Goal: Task Accomplishment & Management: Manage account settings

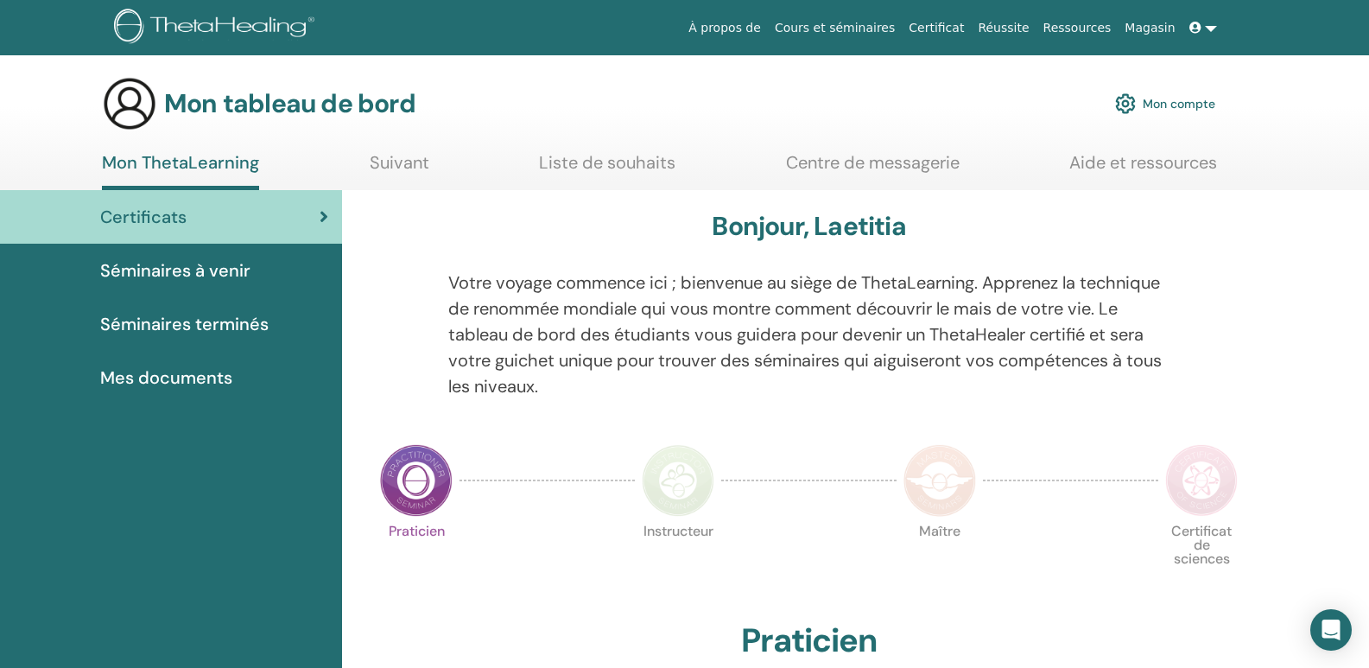
click at [200, 377] on font "Mes documents" at bounding box center [166, 377] width 132 height 22
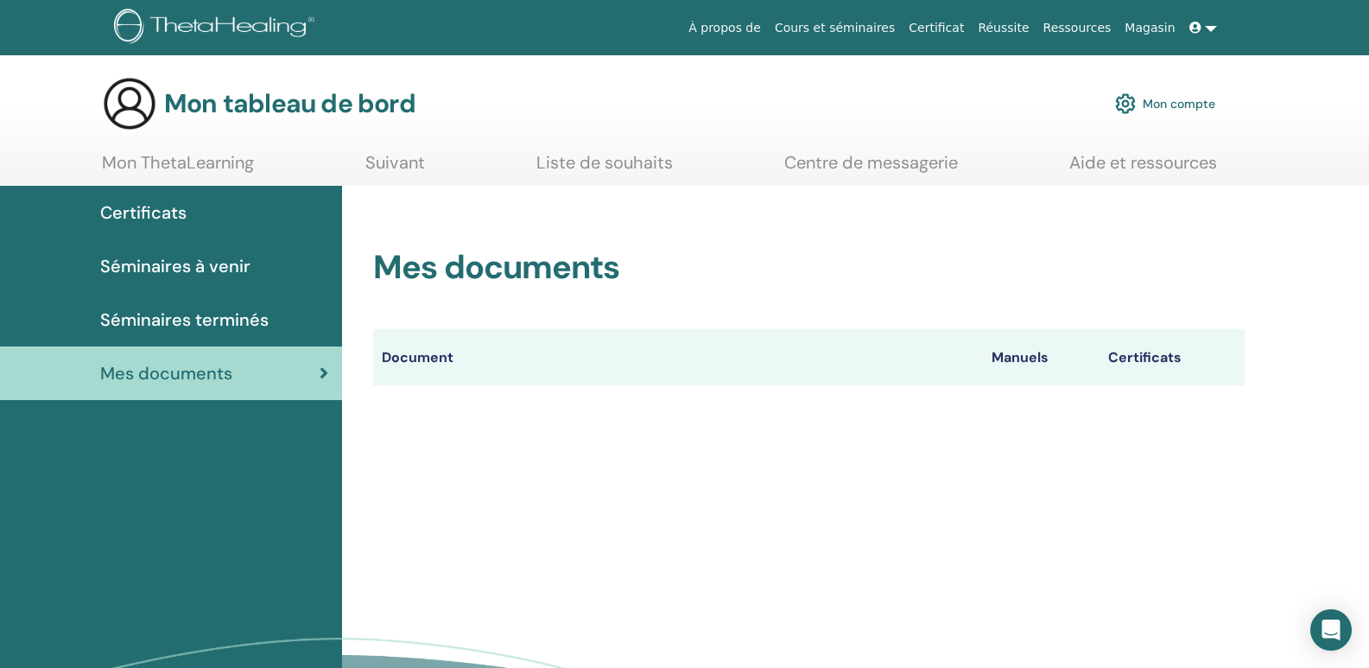
click at [194, 311] on font "Séminaires terminés" at bounding box center [184, 319] width 168 height 22
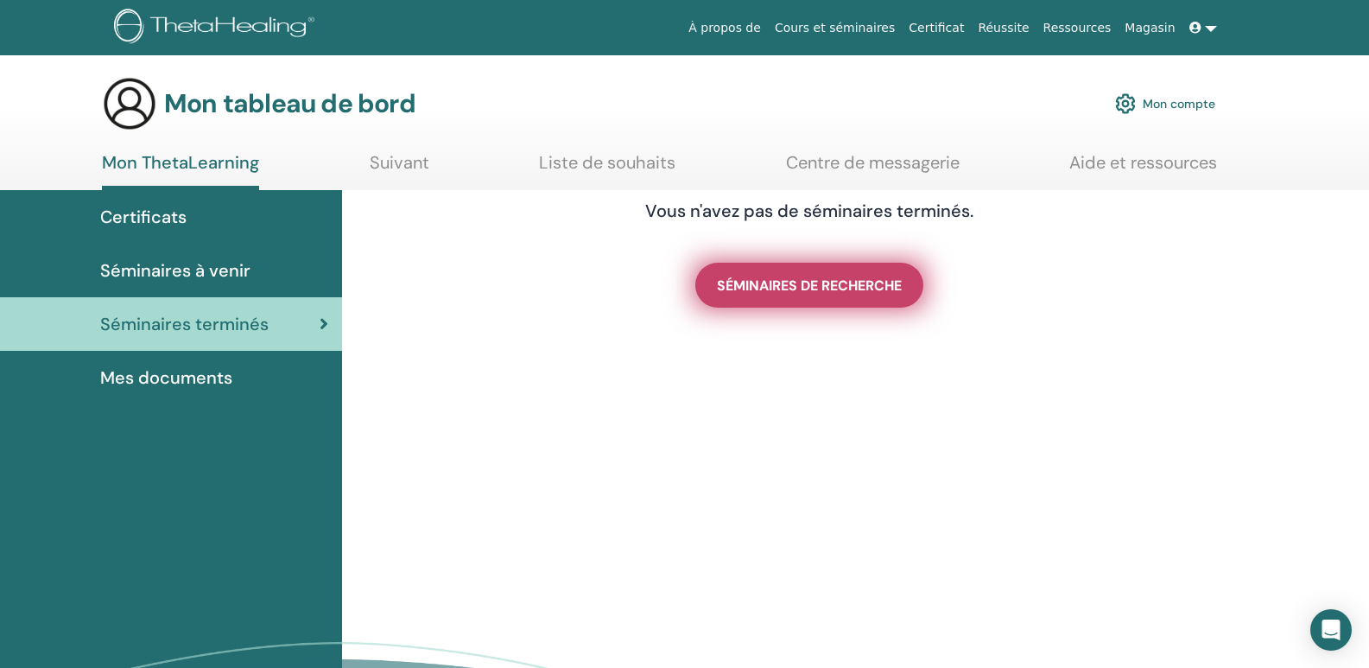
click at [804, 282] on font "SÉMINAIRES DE RECHERCHE" at bounding box center [809, 285] width 185 height 18
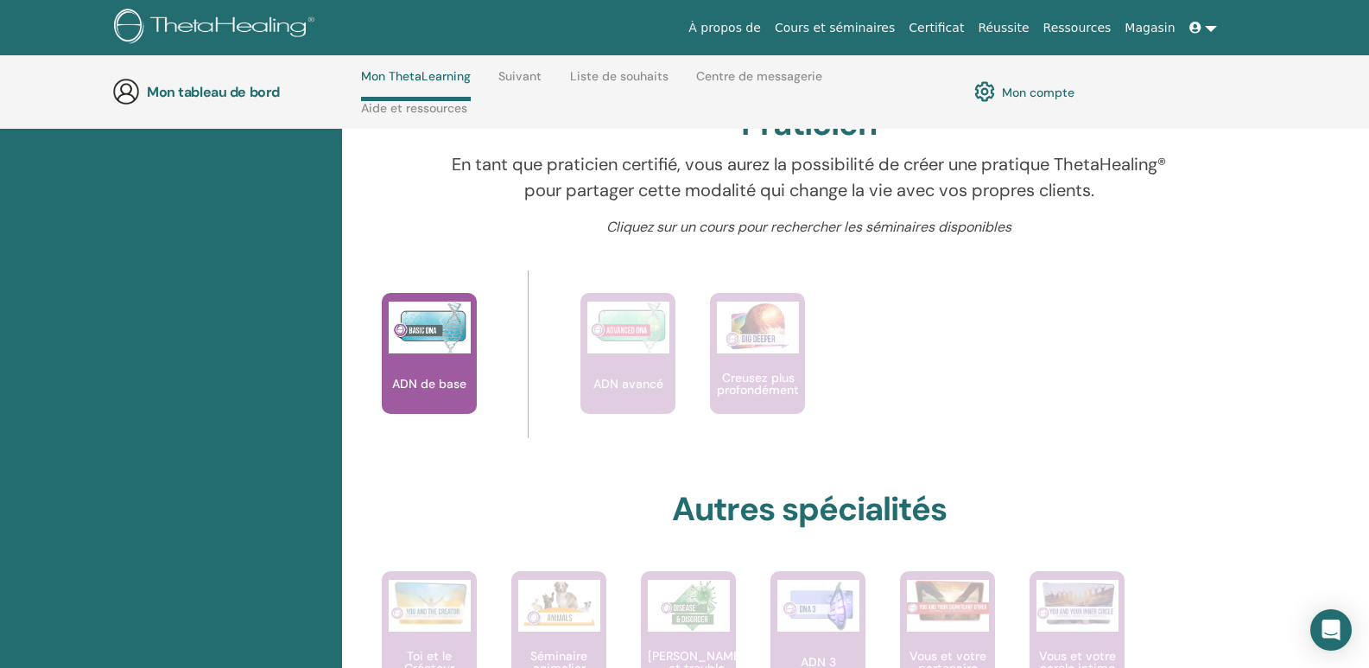
scroll to position [592, 0]
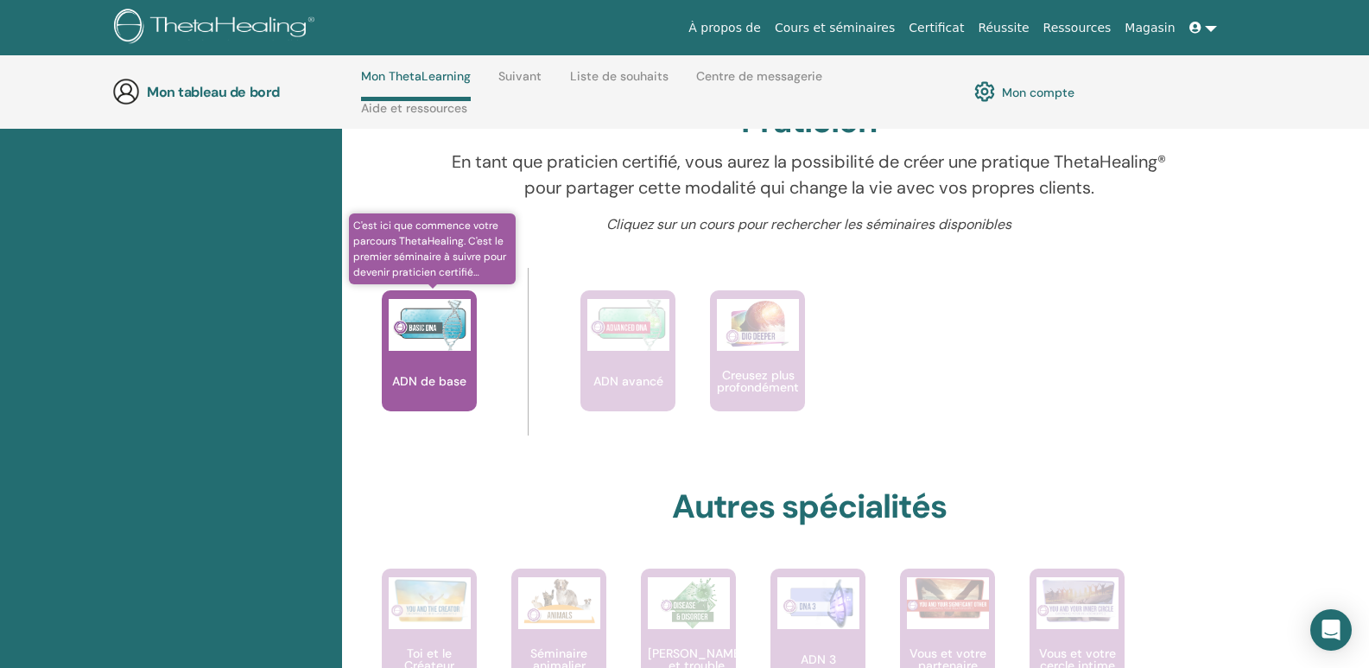
click at [454, 400] on div "ADN de base" at bounding box center [429, 350] width 95 height 121
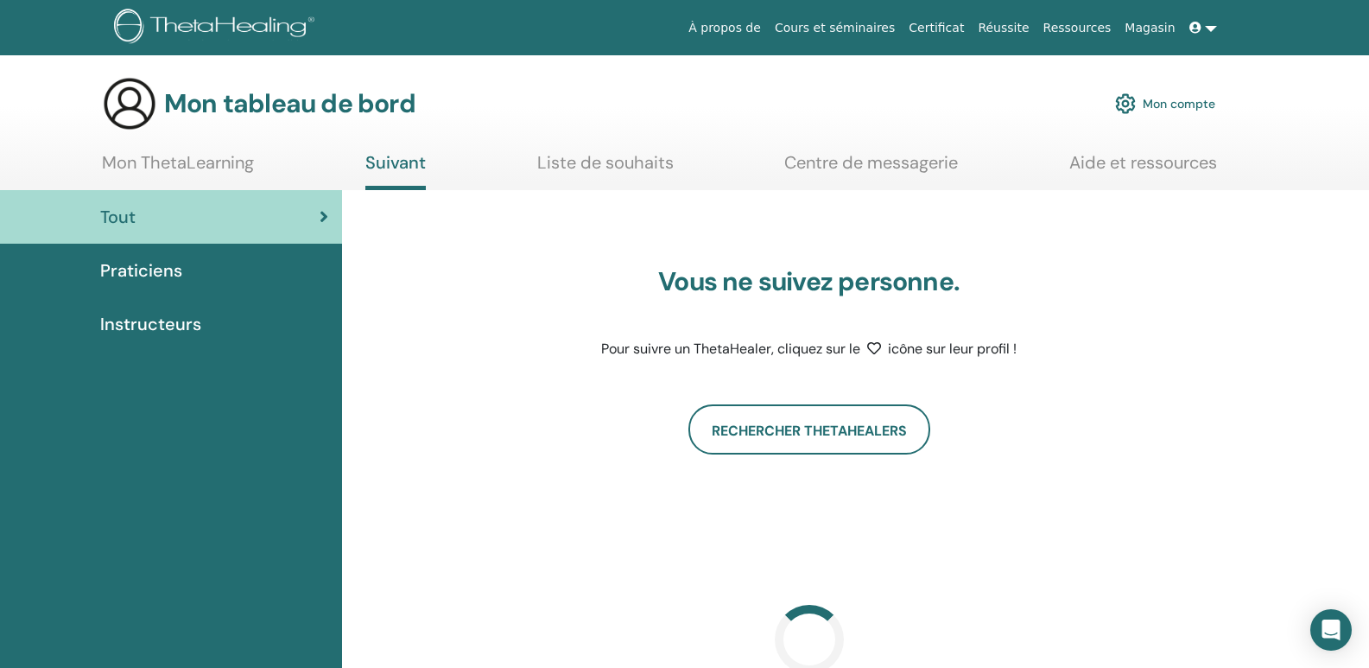
click at [225, 173] on font "Mon ThetaLearning" at bounding box center [178, 162] width 152 height 22
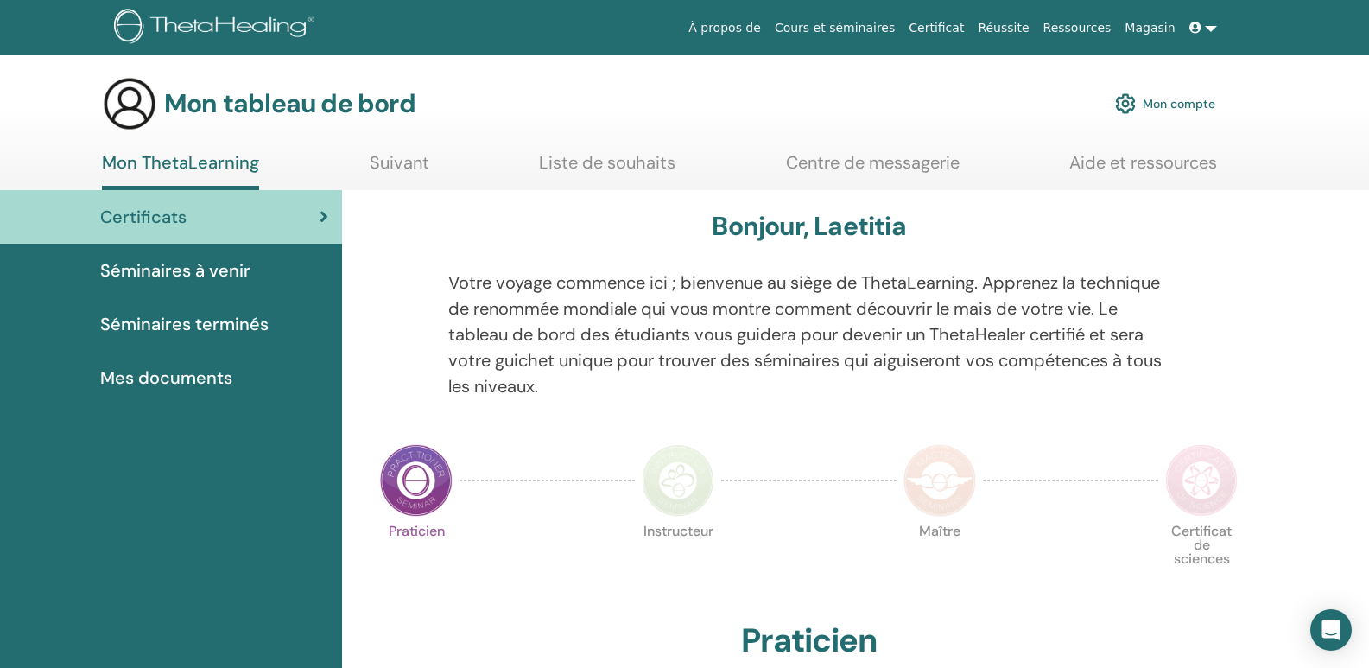
click at [1150, 98] on font "Mon compte" at bounding box center [1179, 105] width 73 height 16
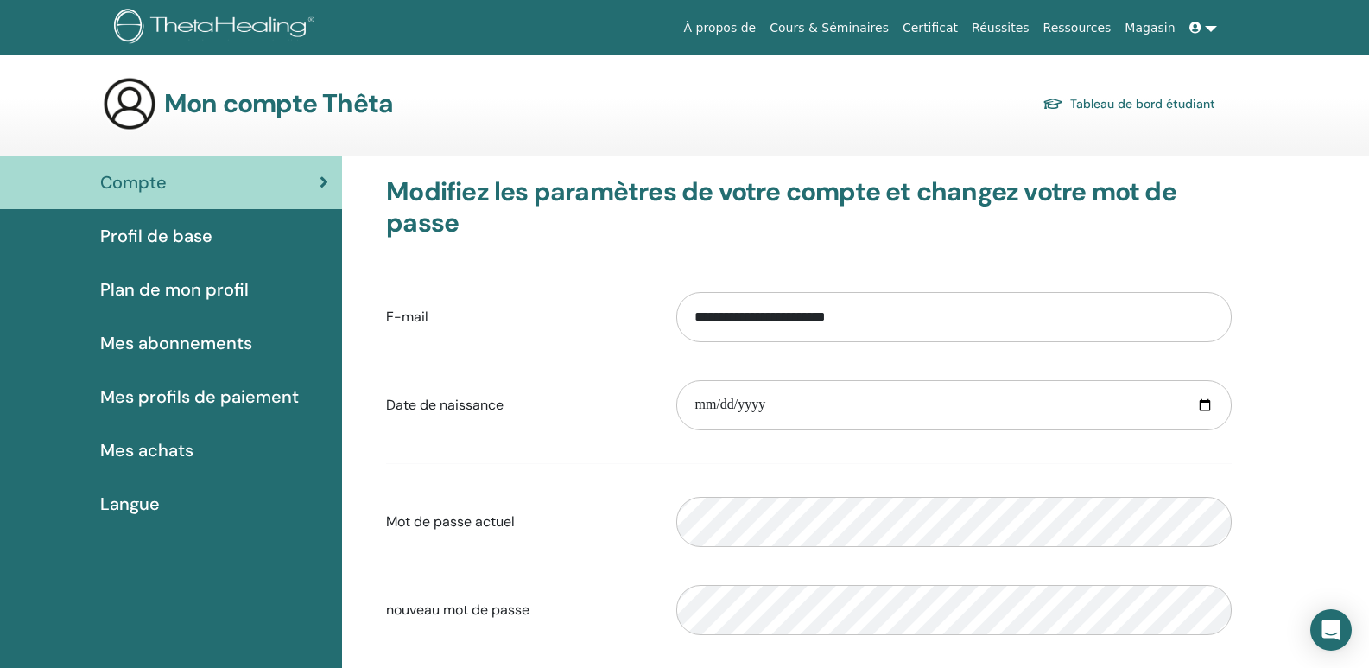
click at [168, 237] on span "Profil de base" at bounding box center [156, 236] width 112 height 26
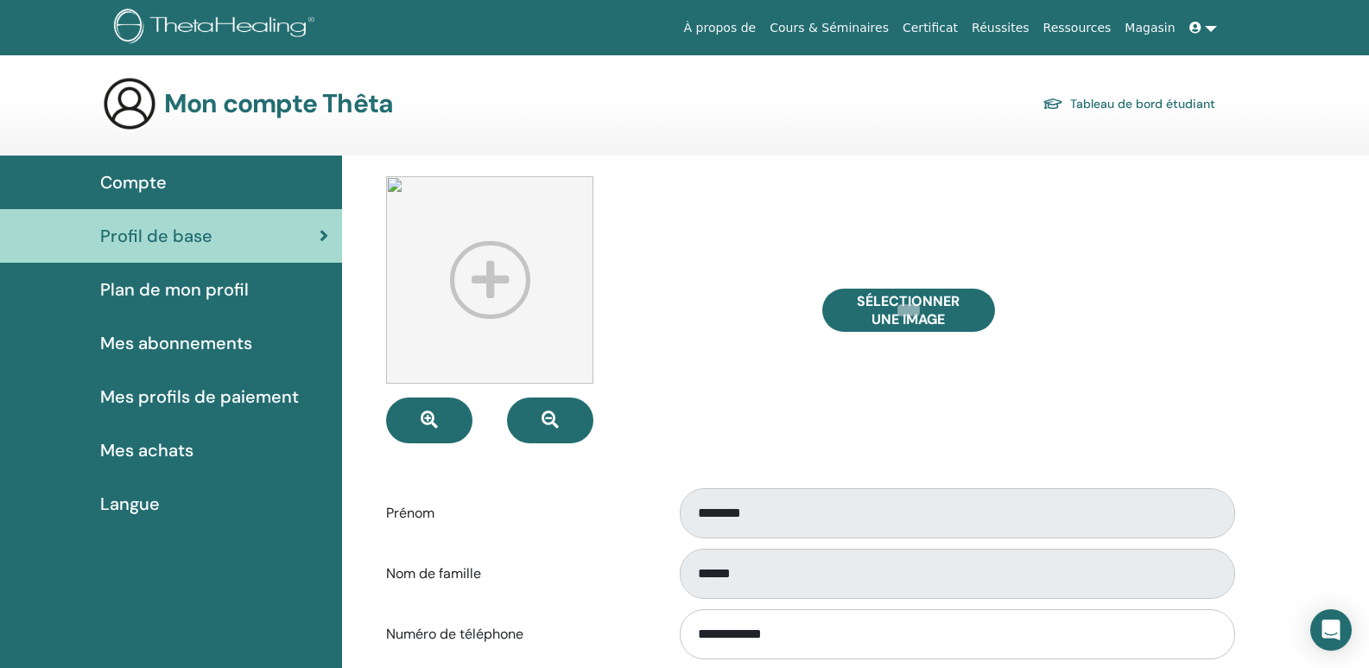
click at [160, 193] on span "Compte" at bounding box center [133, 182] width 67 height 26
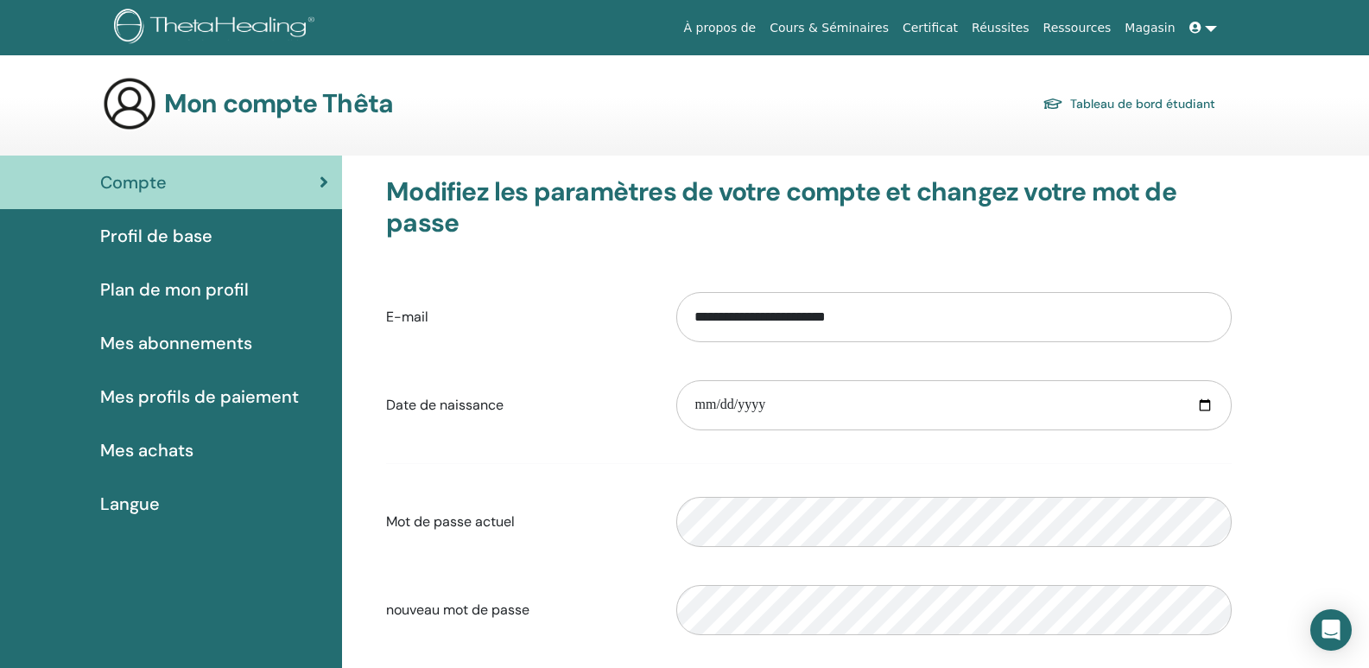
click at [168, 449] on span "Mes achats" at bounding box center [146, 450] width 93 height 26
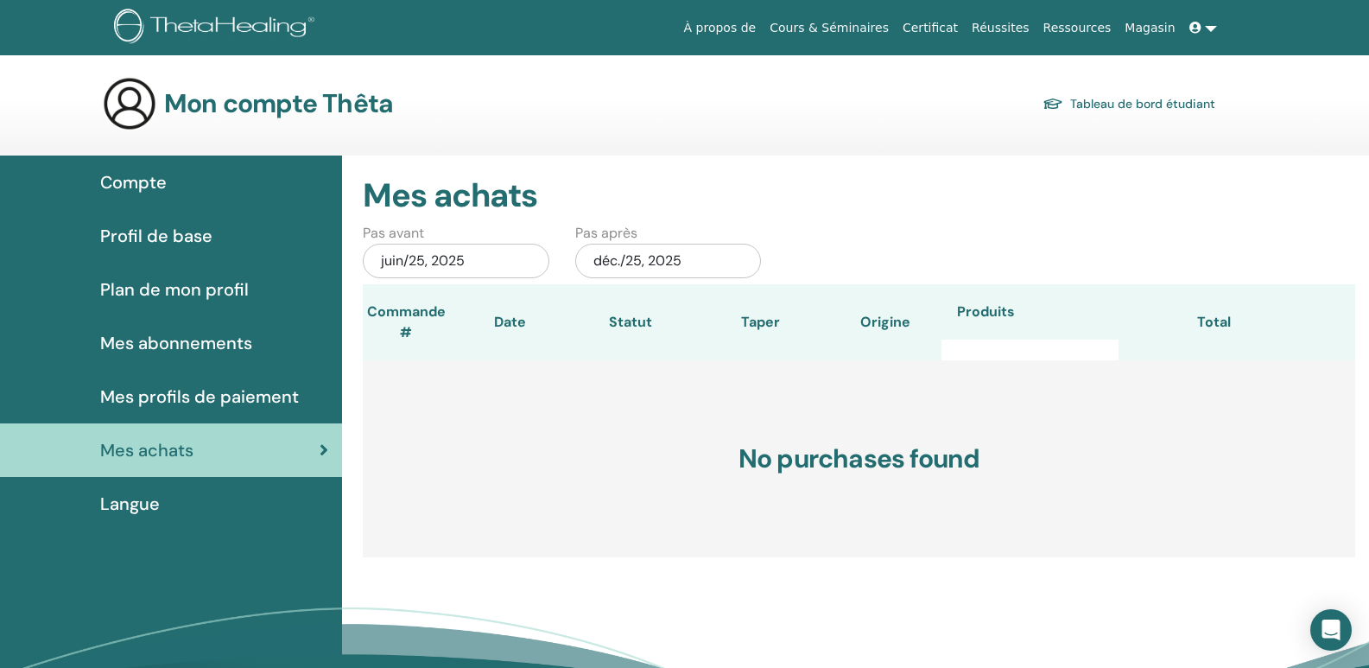
click at [1098, 107] on link "Tableau de bord étudiant" at bounding box center [1129, 104] width 173 height 24
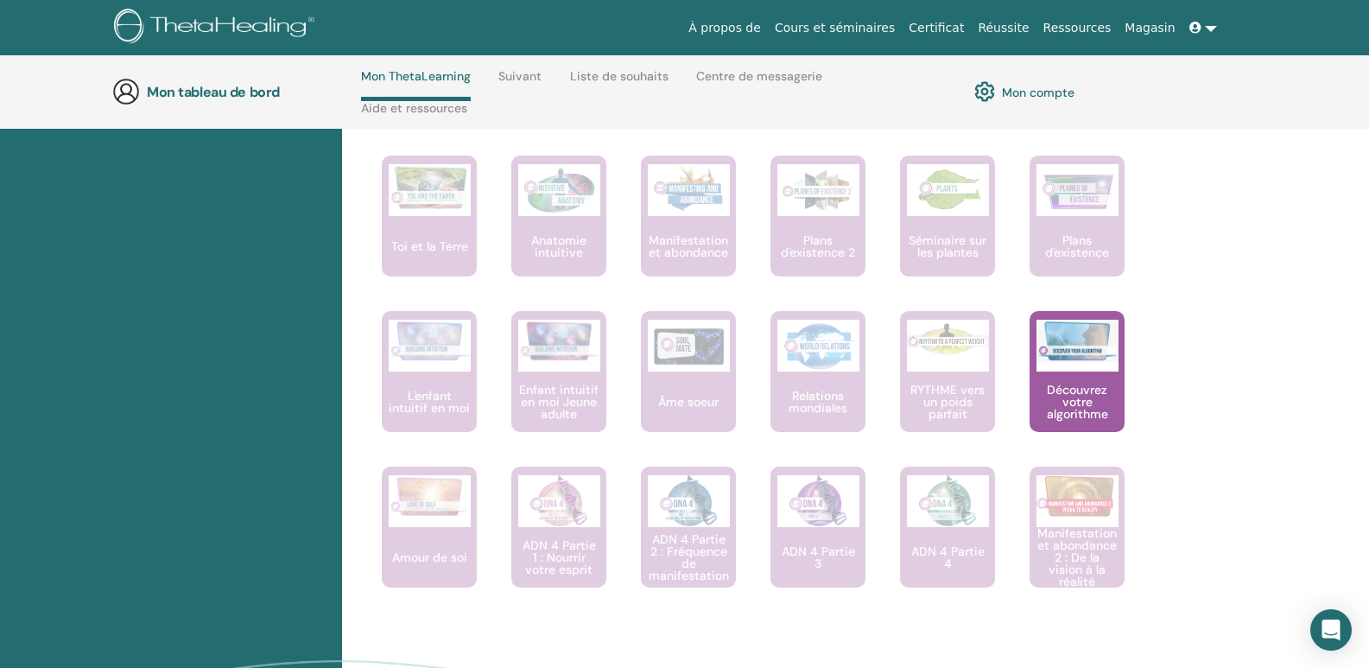
scroll to position [576, 0]
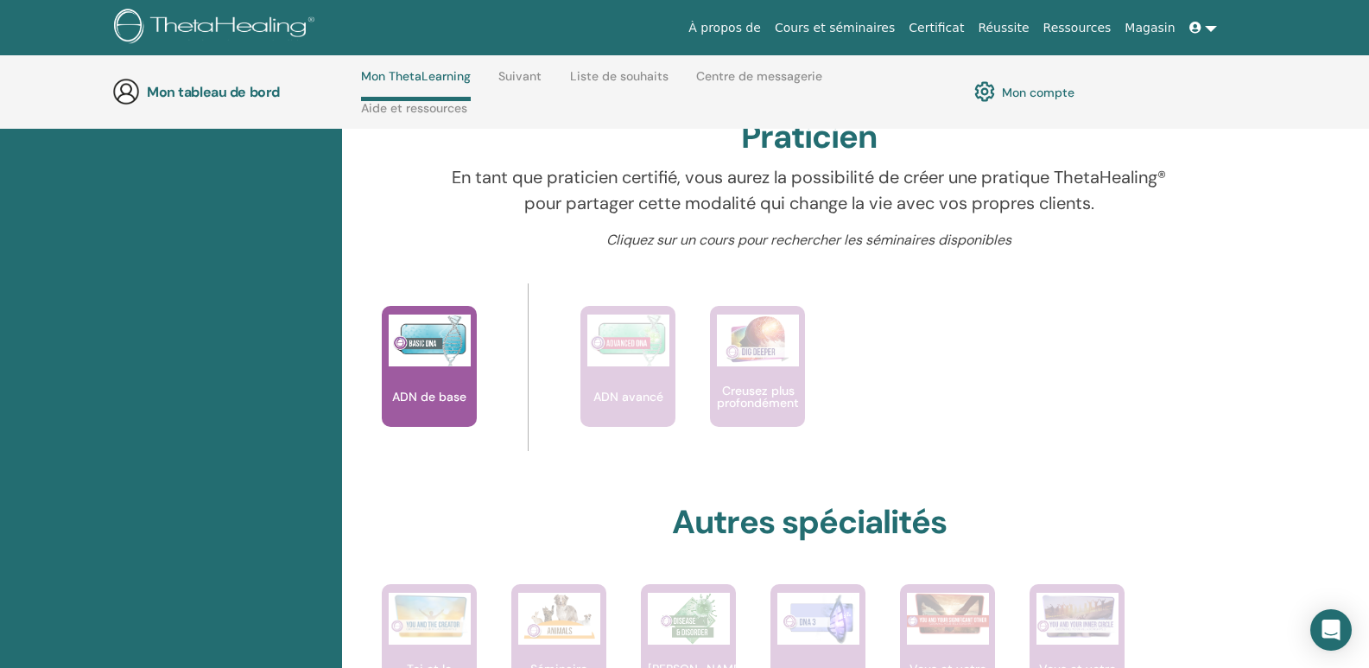
click at [519, 76] on font "Suivant" at bounding box center [519, 76] width 43 height 16
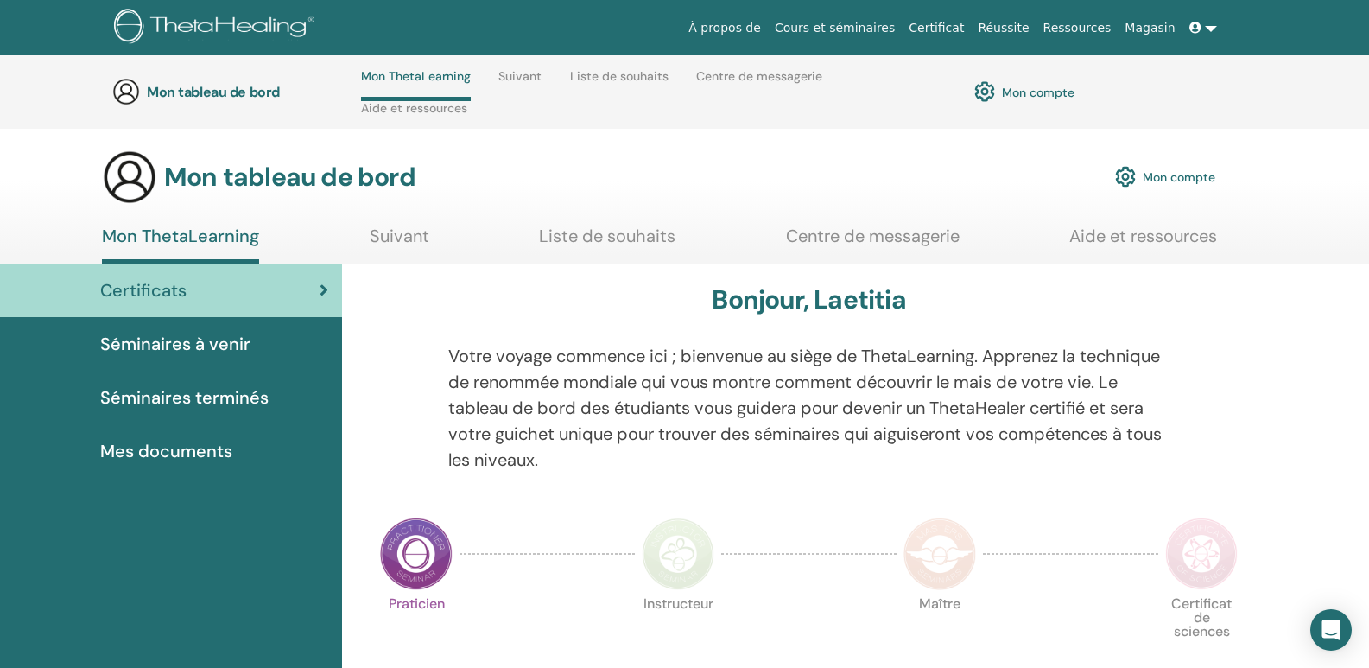
scroll to position [576, 0]
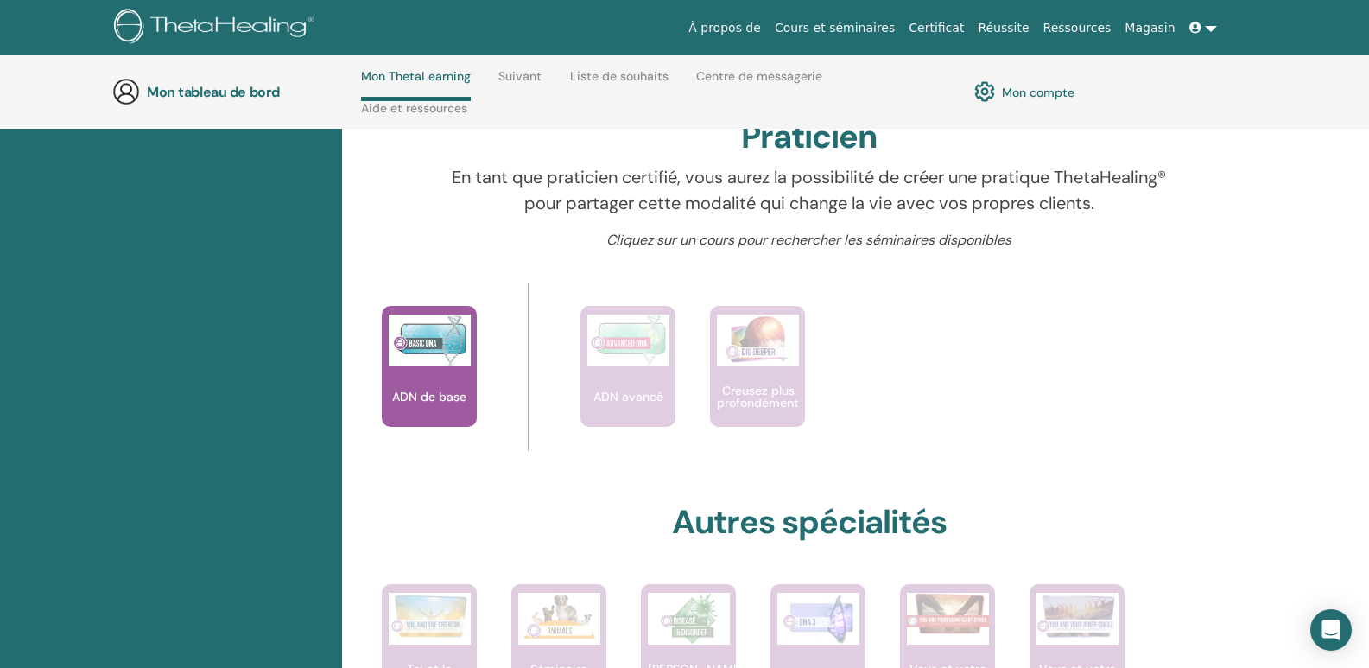
click at [963, 23] on font "Certificat" at bounding box center [936, 28] width 55 height 14
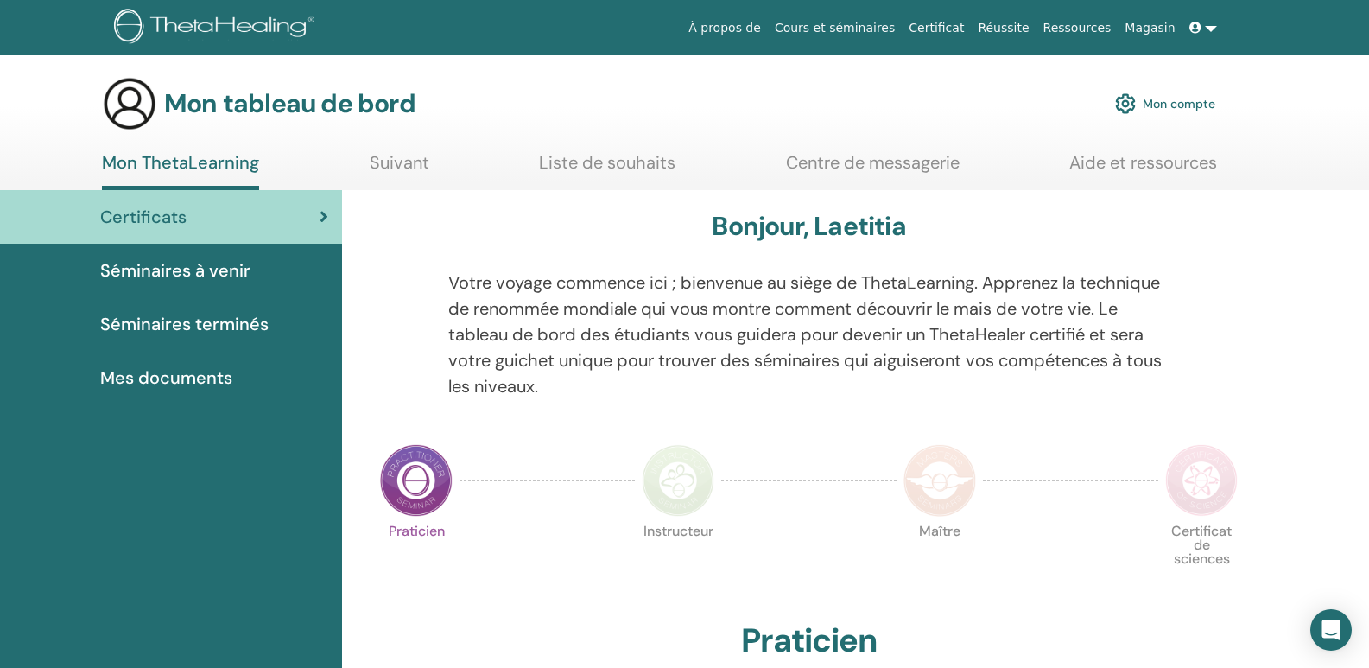
click at [267, 328] on div "Séminaires terminés" at bounding box center [171, 324] width 314 height 26
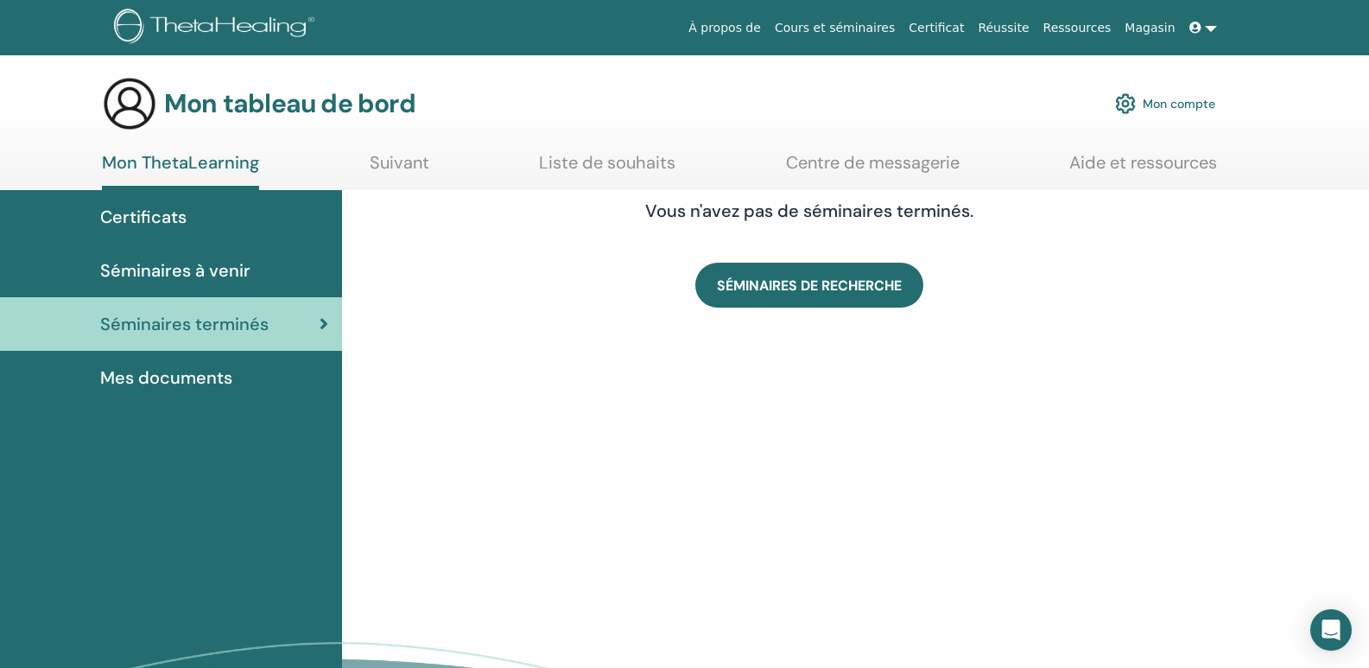
click at [234, 379] on div "Mes documents" at bounding box center [171, 378] width 314 height 26
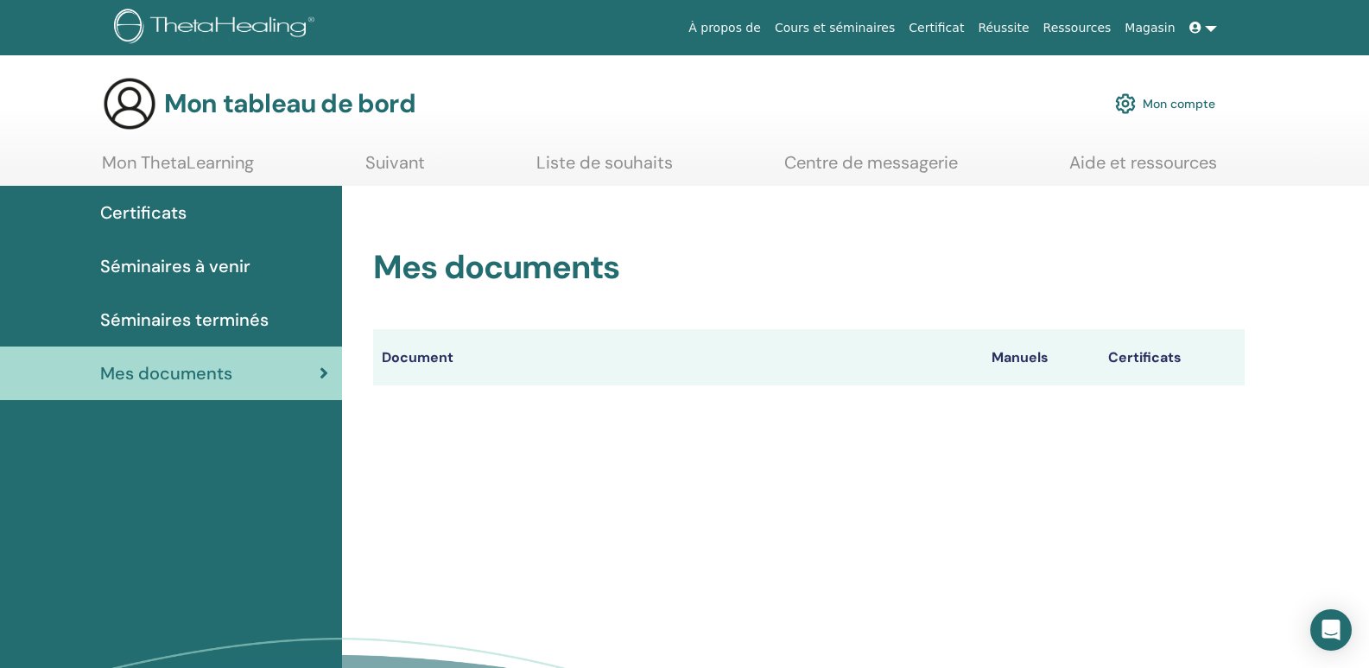
click at [1196, 27] on icon at bounding box center [1196, 28] width 12 height 12
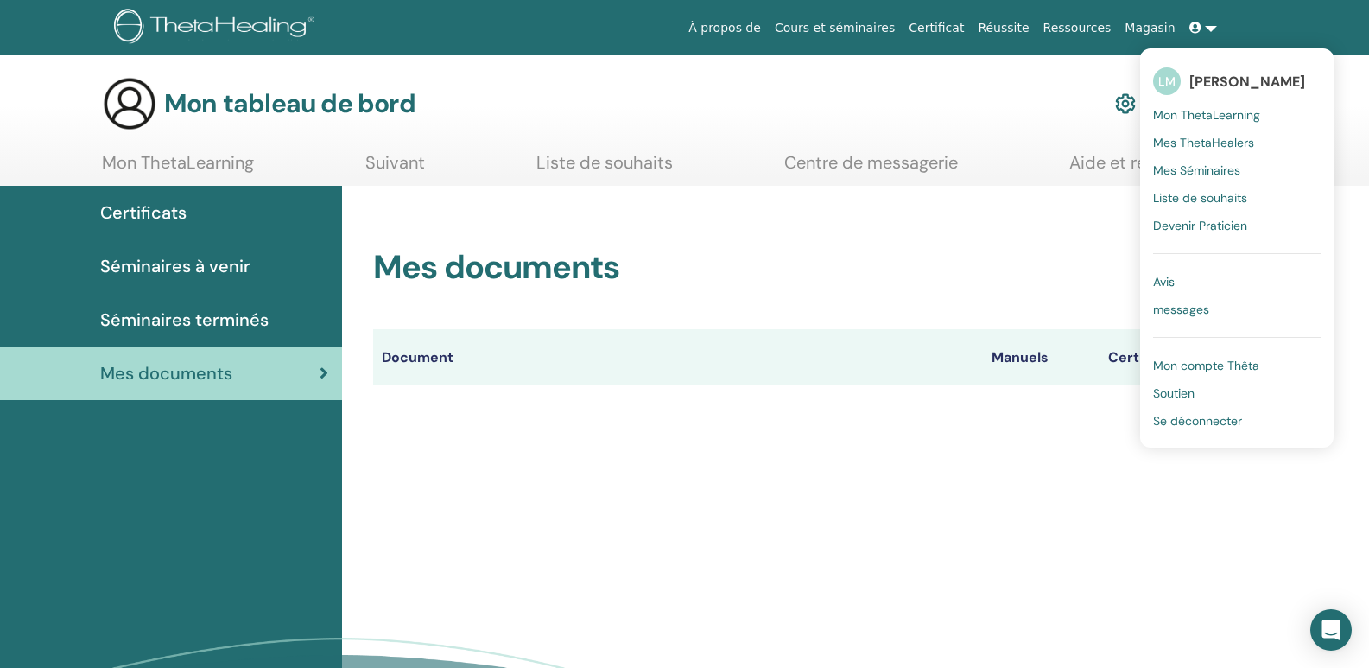
click at [1204, 361] on font "Mon compte Thêta" at bounding box center [1206, 366] width 106 height 16
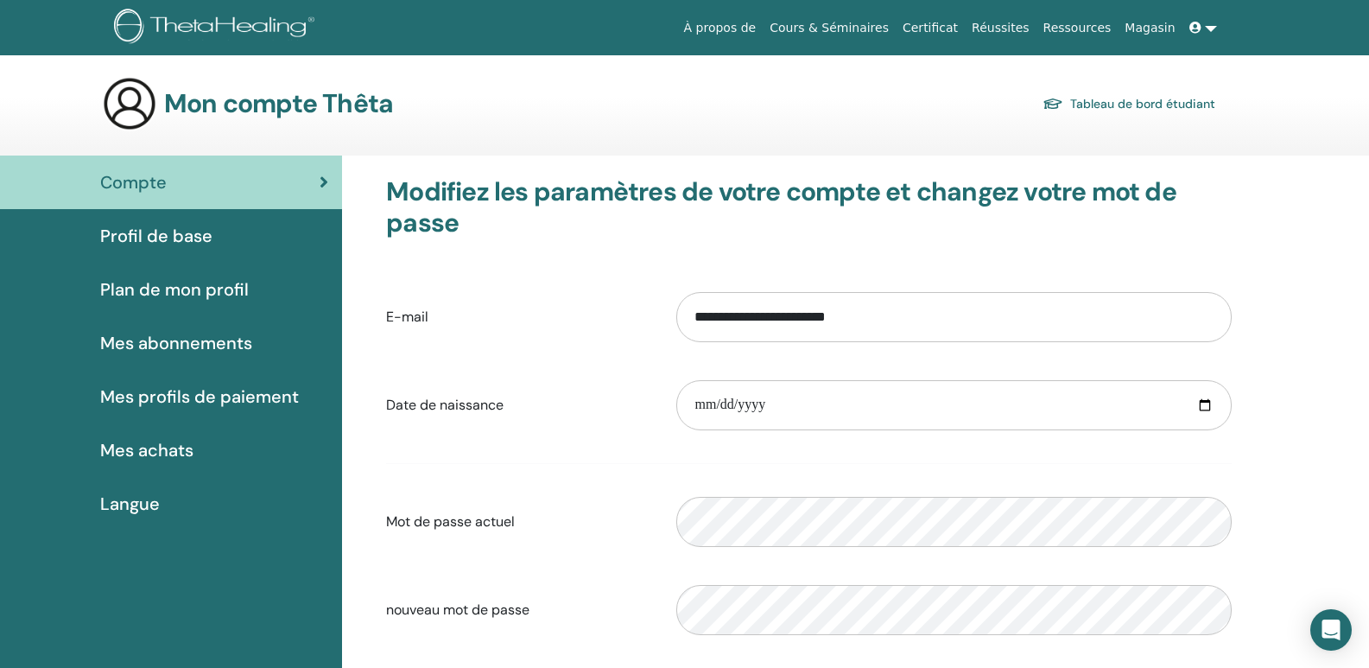
click at [124, 458] on span "Mes achats" at bounding box center [146, 450] width 93 height 26
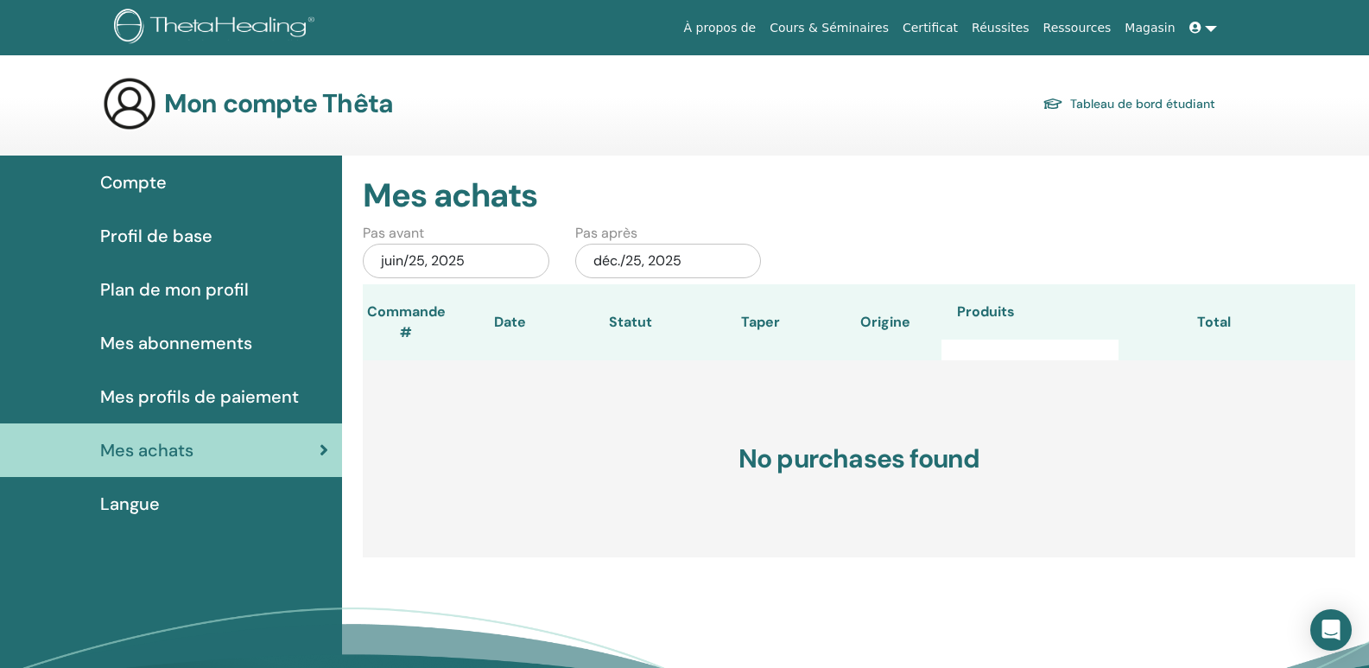
click at [162, 289] on span "Plan de mon profil" at bounding box center [174, 289] width 149 height 26
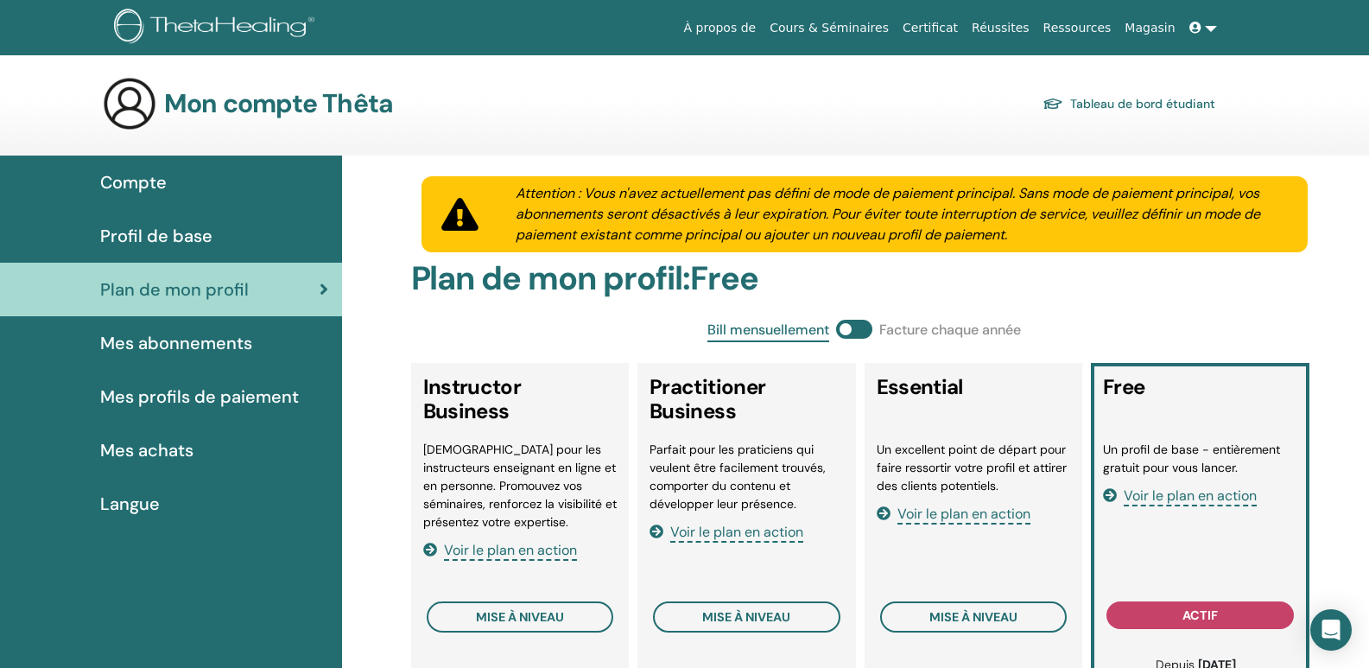
click at [212, 234] on div "Profil de base" at bounding box center [171, 236] width 314 height 26
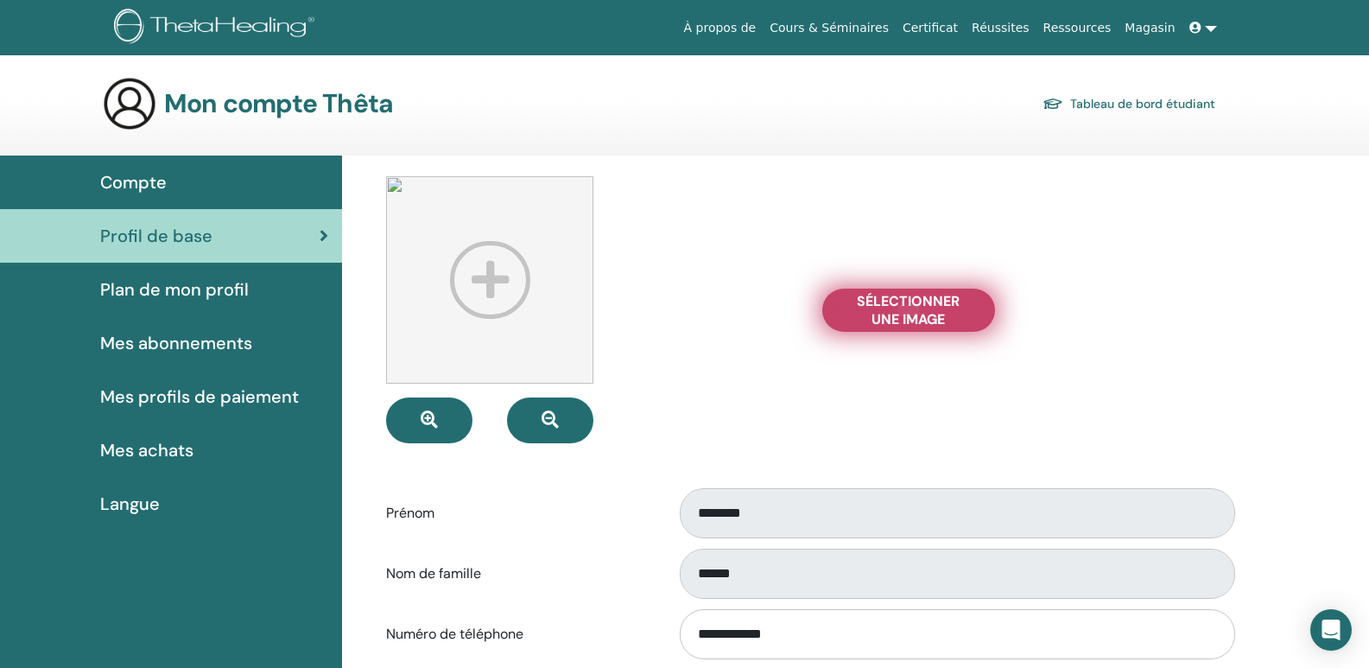
click at [897, 308] on span "Sélectionner une image" at bounding box center [909, 310] width 130 height 36
click at [898, 308] on input "Sélectionner une image" at bounding box center [909, 310] width 22 height 12
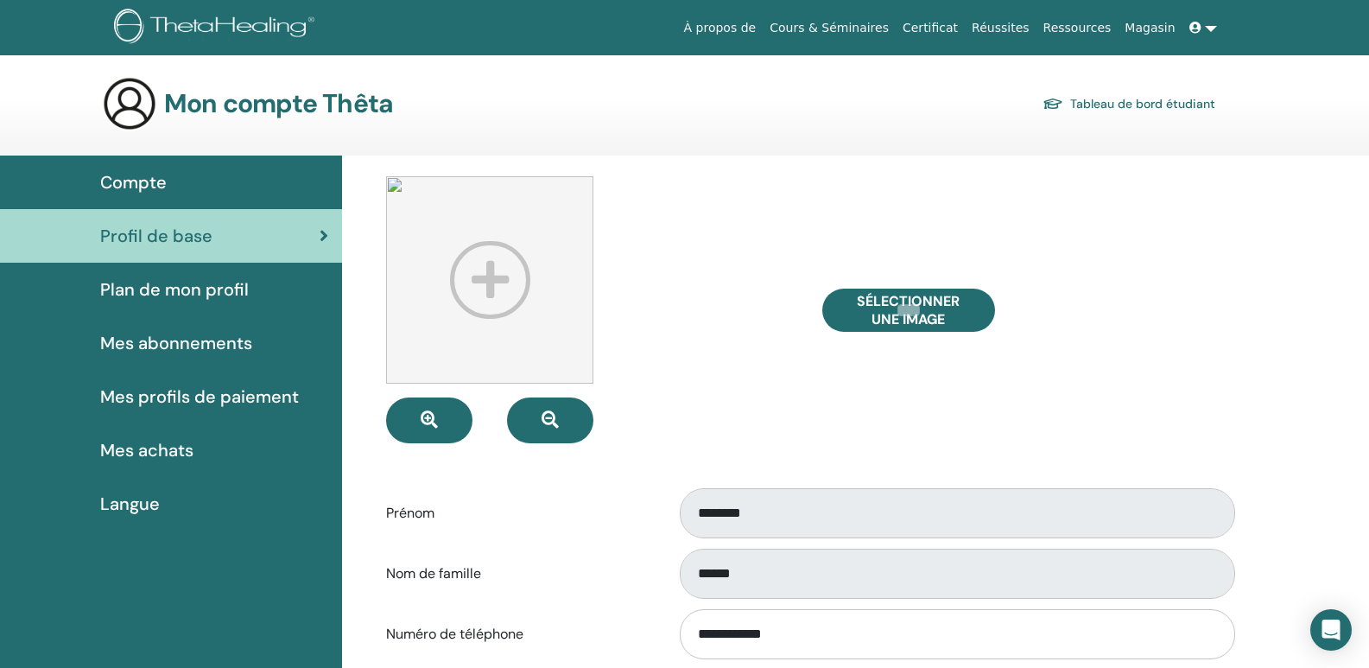
click at [860, 28] on link "Cours & Séminaires" at bounding box center [829, 28] width 133 height 32
